Goal: Entertainment & Leisure: Browse casually

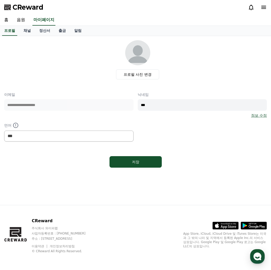
select select "**********"
drag, startPoint x: 69, startPoint y: 190, endPoint x: 69, endPoint y: 186, distance: 4.2
click at [69, 190] on div "**********" at bounding box center [135, 120] width 271 height 169
click at [20, 20] on link "음원" at bounding box center [21, 20] width 17 height 11
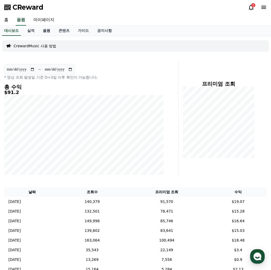
click at [44, 30] on link "음원" at bounding box center [47, 31] width 16 height 10
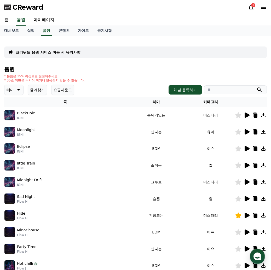
click at [31, 90] on button "즐겨찾기" at bounding box center [37, 90] width 19 height 10
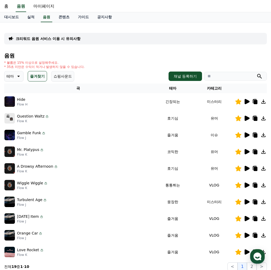
scroll to position [26, 0]
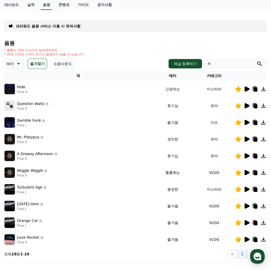
click at [246, 88] on icon at bounding box center [246, 88] width 5 height 5
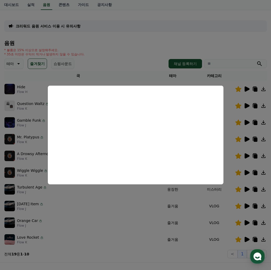
click at [93, 247] on button "close modal" at bounding box center [135, 135] width 271 height 270
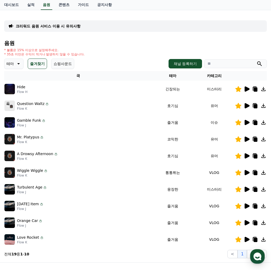
click at [16, 65] on icon at bounding box center [18, 64] width 6 height 6
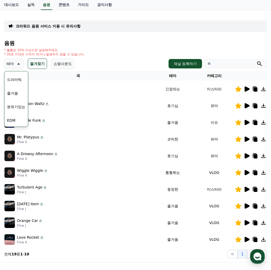
scroll to position [111, 0]
click at [21, 90] on button "드라마틱" at bounding box center [14, 88] width 19 height 11
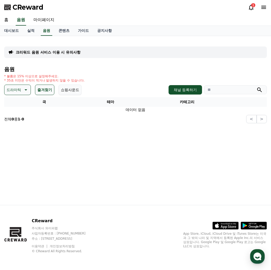
click at [46, 91] on button "즐겨찾기" at bounding box center [44, 90] width 19 height 10
click at [11, 90] on p "드라마틱" at bounding box center [14, 89] width 15 height 7
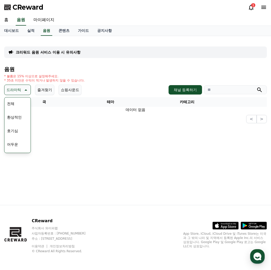
click at [18, 119] on button "환상적인" at bounding box center [14, 117] width 19 height 11
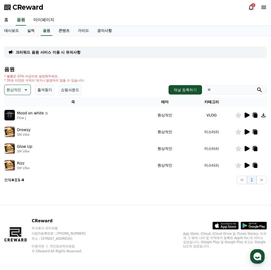
click at [19, 92] on p "환상적인" at bounding box center [14, 89] width 15 height 7
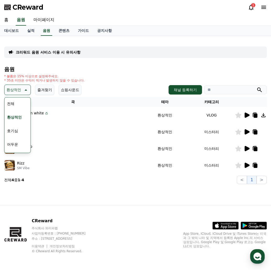
click at [238, 166] on icon at bounding box center [238, 165] width 6 height 6
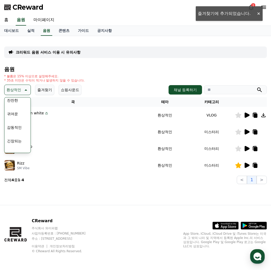
scroll to position [209, 0]
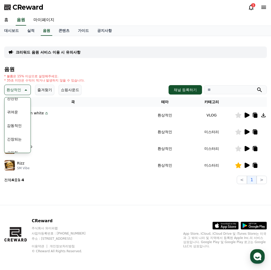
click at [250, 5] on icon at bounding box center [251, 7] width 6 height 6
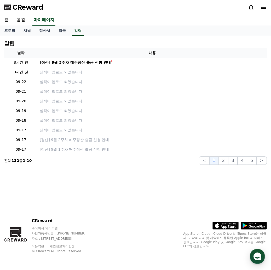
click at [174, 13] on div "CReward" at bounding box center [135, 7] width 271 height 15
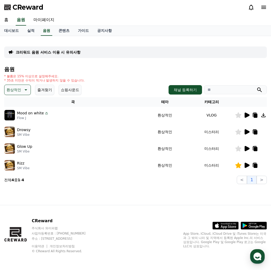
click at [21, 91] on button "환상적인" at bounding box center [17, 90] width 27 height 10
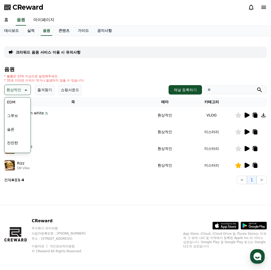
scroll to position [163, 0]
click at [20, 118] on button "그루브" at bounding box center [12, 117] width 15 height 11
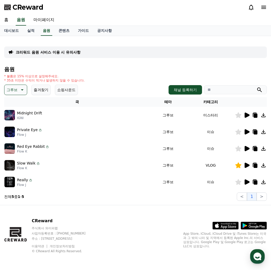
click at [17, 89] on p "그루브" at bounding box center [12, 89] width 11 height 7
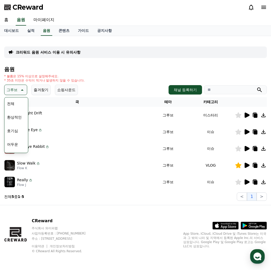
click at [19, 132] on button "호기심" at bounding box center [12, 130] width 15 height 11
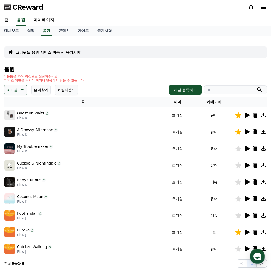
click at [246, 232] on icon at bounding box center [246, 232] width 5 height 5
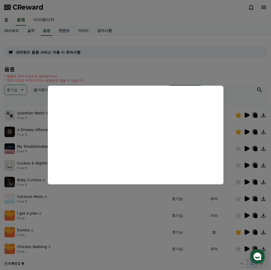
click at [150, 60] on button "close modal" at bounding box center [135, 135] width 271 height 270
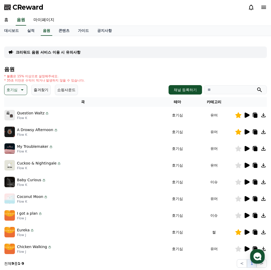
click at [253, 234] on icon at bounding box center [255, 232] width 6 height 6
drag, startPoint x: 88, startPoint y: 185, endPoint x: 115, endPoint y: 0, distance: 186.9
click at [88, 185] on div "Baby Curious Flow K" at bounding box center [82, 182] width 157 height 10
